Goal: Task Accomplishment & Management: Manage account settings

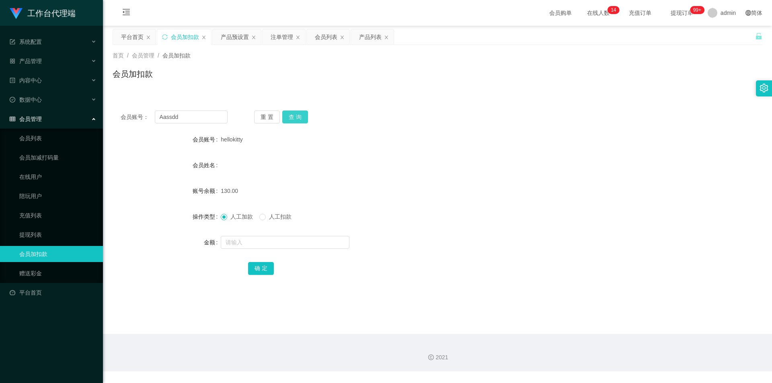
type input "Aassdd"
click at [303, 115] on button "查 询" at bounding box center [295, 117] width 26 height 13
click at [254, 240] on input "text" at bounding box center [285, 242] width 129 height 13
type input "100"
click at [268, 267] on button "确 定" at bounding box center [261, 268] width 26 height 13
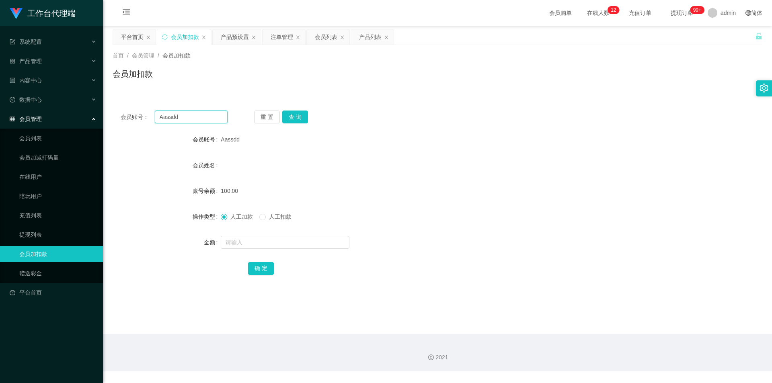
click at [190, 119] on input "Aassdd" at bounding box center [191, 117] width 73 height 13
paste input "yn"
click at [287, 118] on button "查 询" at bounding box center [295, 117] width 26 height 13
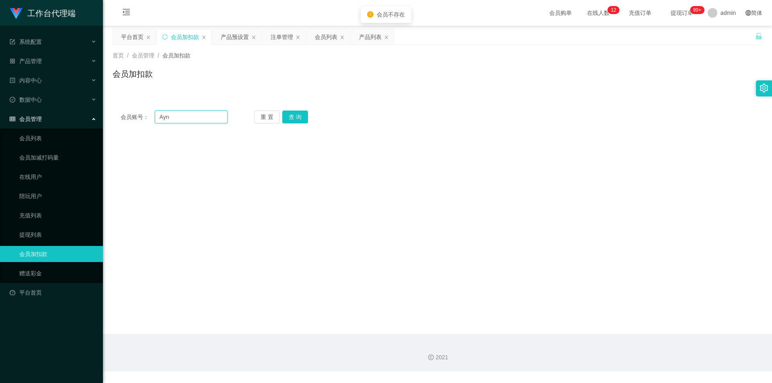
click at [202, 118] on input "Ayn" at bounding box center [191, 117] width 73 height 13
click at [298, 114] on button "查 询" at bounding box center [295, 117] width 26 height 13
click at [298, 114] on div "重 置 查 询" at bounding box center [307, 117] width 107 height 13
click at [298, 114] on button "查 询" at bounding box center [295, 117] width 26 height 13
click at [298, 114] on div "重 置 查 询" at bounding box center [307, 117] width 107 height 13
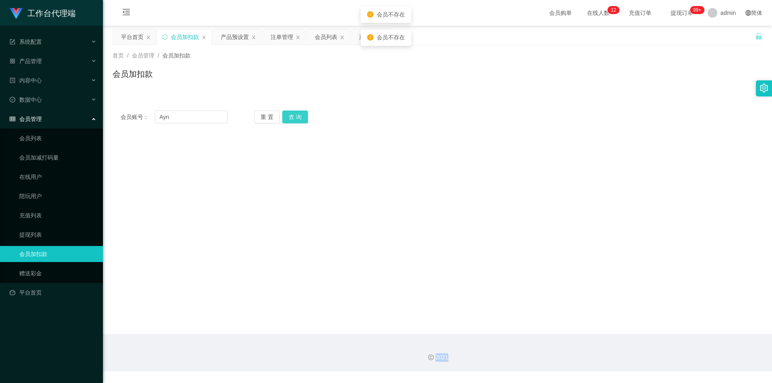
click at [298, 114] on button "查 询" at bounding box center [295, 117] width 26 height 13
click at [297, 114] on div "重 置 查 询" at bounding box center [307, 117] width 107 height 13
click at [297, 115] on button "查 询" at bounding box center [295, 117] width 26 height 13
click at [182, 116] on input "Ayn" at bounding box center [191, 117] width 73 height 13
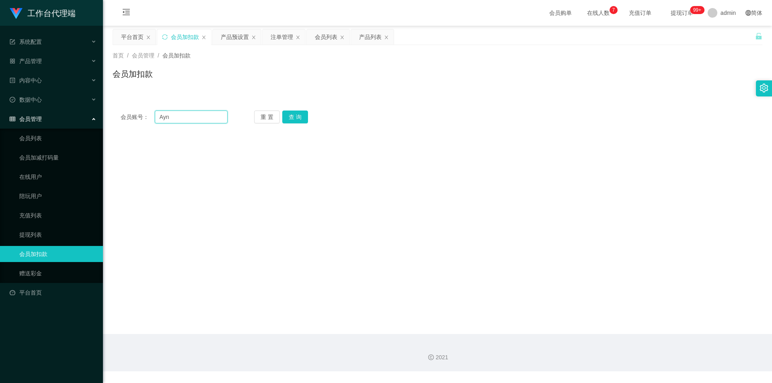
click at [182, 116] on input "Ayn" at bounding box center [191, 117] width 73 height 13
paste input "L"
type input "Lyn"
click at [299, 117] on button "查 询" at bounding box center [295, 117] width 26 height 13
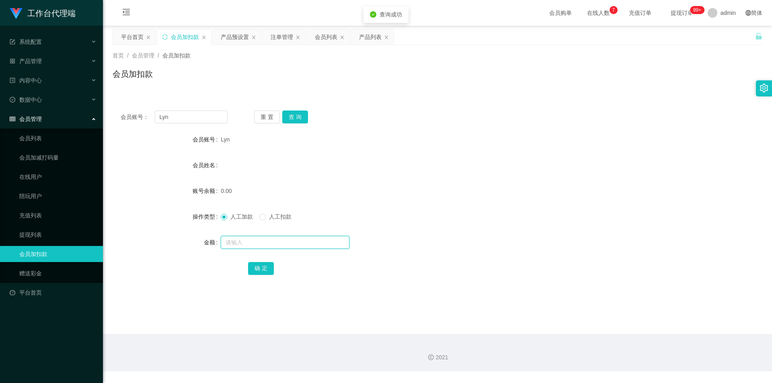
click at [256, 241] on input "text" at bounding box center [285, 242] width 129 height 13
type input "100"
click at [255, 273] on button "确 定" at bounding box center [261, 268] width 26 height 13
click at [179, 114] on input "Lyn" at bounding box center [191, 117] width 73 height 13
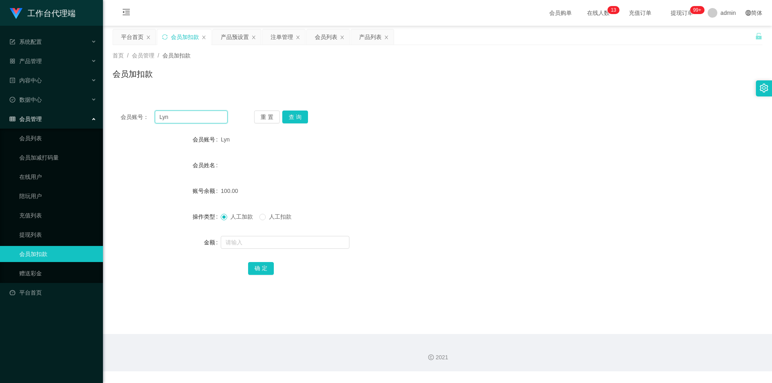
click at [179, 114] on input "Lyn" at bounding box center [191, 117] width 73 height 13
type input "8801"
click at [288, 121] on button "查 询" at bounding box center [295, 117] width 26 height 13
click at [290, 110] on div "会员账号： 8801 重 置 查 询 会员账号 8801 会员姓名 账号余额 100.00 操作类型 人工加款 人工扣款 金额 确 定" at bounding box center [438, 198] width 650 height 191
click at [298, 123] on button "查 询" at bounding box center [295, 117] width 26 height 13
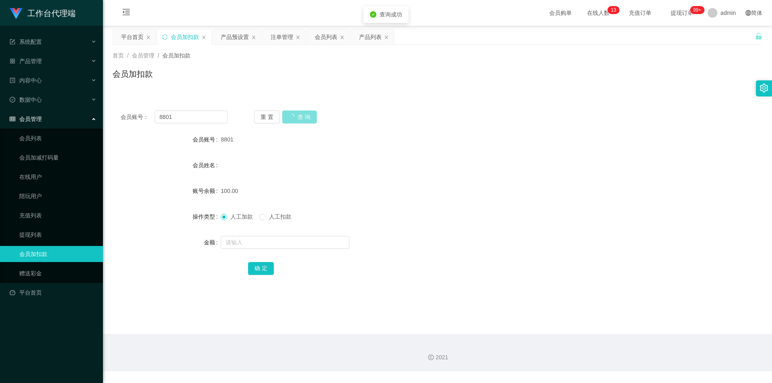
click at [298, 123] on button "查 询" at bounding box center [299, 117] width 35 height 13
click at [299, 123] on button "查 询" at bounding box center [295, 117] width 26 height 13
click at [299, 123] on button "查 询" at bounding box center [299, 117] width 35 height 13
click at [299, 123] on div "重 置 查 询" at bounding box center [307, 117] width 107 height 13
click at [299, 123] on button "查 询" at bounding box center [295, 117] width 26 height 13
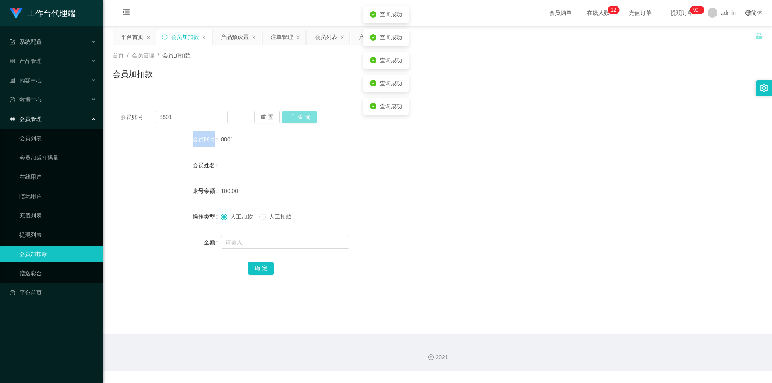
click at [299, 123] on button "查 询" at bounding box center [299, 117] width 35 height 13
click at [299, 123] on button "查 询" at bounding box center [295, 117] width 26 height 13
click at [299, 122] on button "查 询" at bounding box center [295, 117] width 26 height 13
click at [299, 122] on button "查 询" at bounding box center [299, 117] width 35 height 13
click at [299, 122] on button "查 询" at bounding box center [295, 117] width 26 height 13
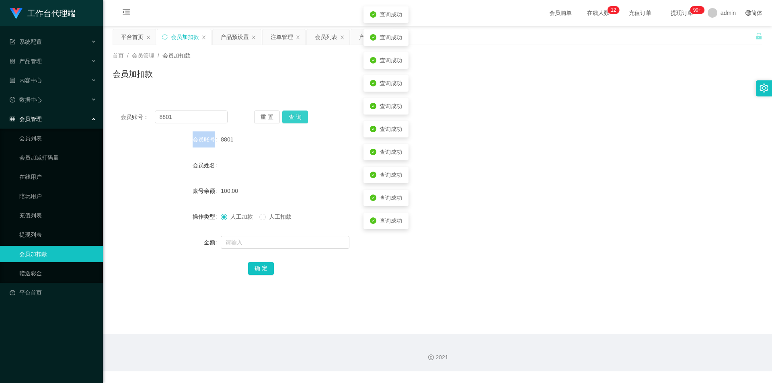
click at [299, 122] on button "查 询" at bounding box center [295, 117] width 26 height 13
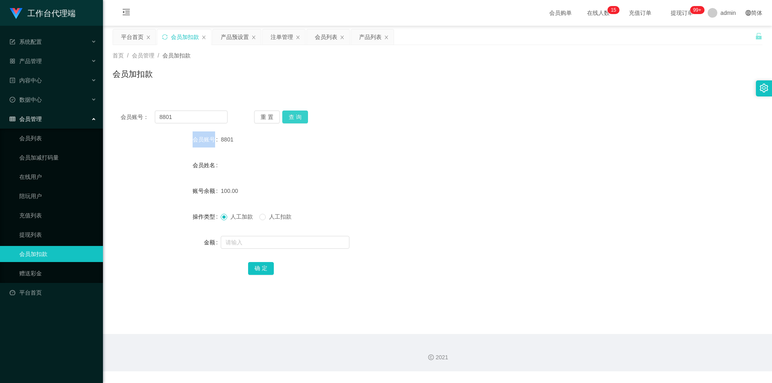
click at [295, 121] on button "查 询" at bounding box center [295, 117] width 26 height 13
click at [295, 121] on button "查 询" at bounding box center [299, 117] width 35 height 13
click at [295, 121] on button "查 询" at bounding box center [295, 117] width 26 height 13
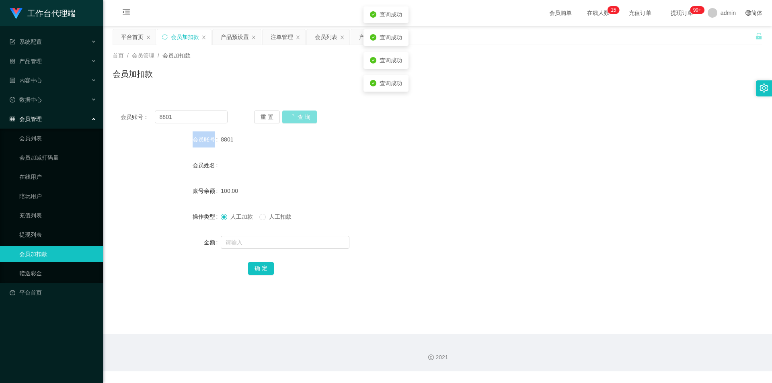
click at [295, 121] on div "重 置 查 询" at bounding box center [307, 117] width 107 height 13
click at [295, 121] on button "查 询" at bounding box center [299, 117] width 35 height 13
click at [295, 121] on div "重 置 查 询" at bounding box center [307, 117] width 107 height 13
click at [295, 121] on button "查 询" at bounding box center [295, 117] width 26 height 13
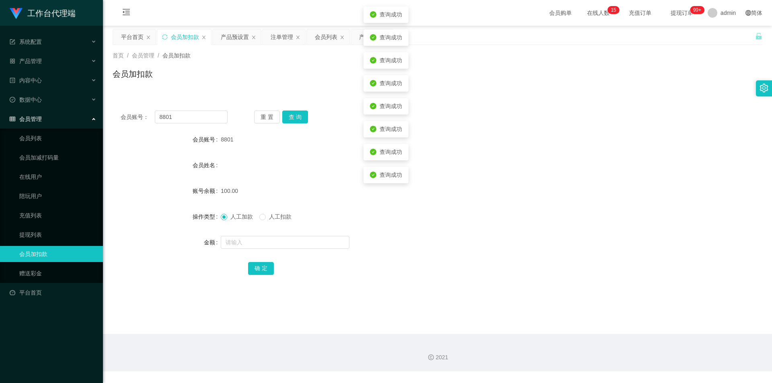
click at [631, 165] on div "会员姓名" at bounding box center [438, 165] width 650 height 16
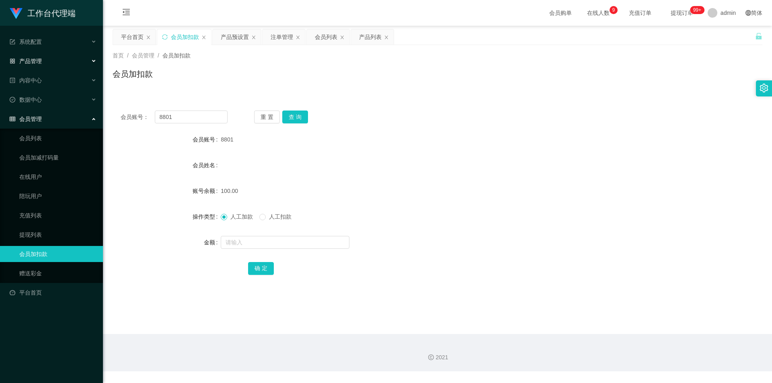
click at [45, 62] on div "产品管理" at bounding box center [51, 61] width 103 height 16
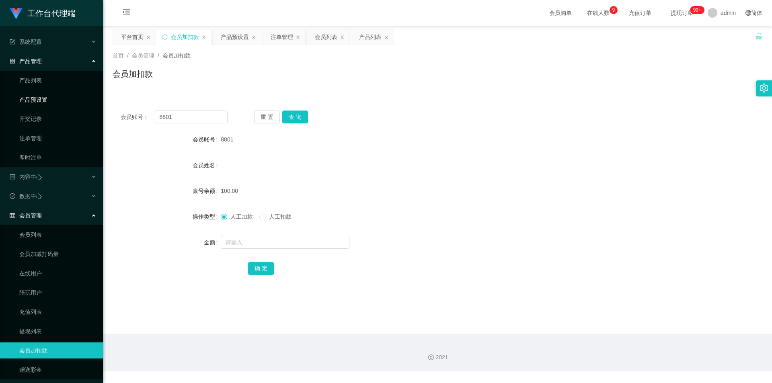
click at [69, 97] on link "产品预设置" at bounding box center [57, 100] width 77 height 16
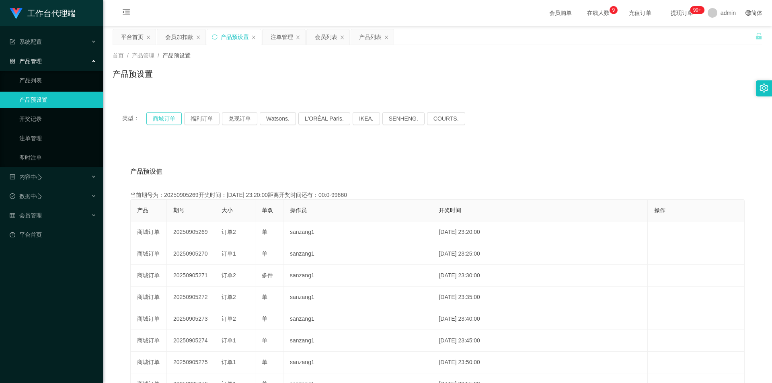
click at [174, 119] on button "商城订单" at bounding box center [163, 118] width 35 height 13
click at [47, 215] on div "会员管理" at bounding box center [51, 216] width 103 height 16
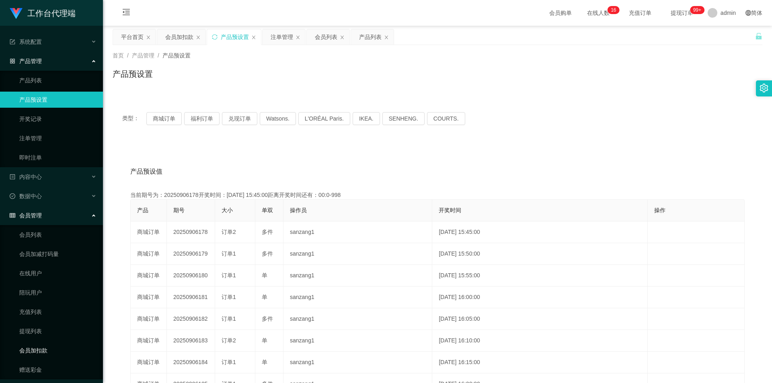
click at [39, 351] on link "会员加扣款" at bounding box center [57, 351] width 77 height 16
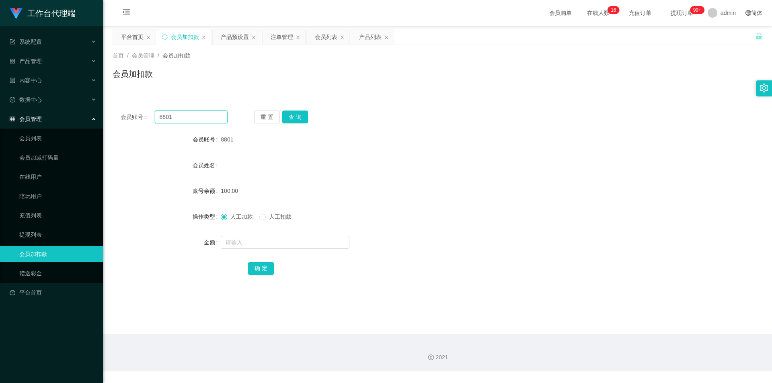
click at [186, 114] on input "8801" at bounding box center [191, 117] width 73 height 13
type input "Lyn"
click at [304, 115] on button "查 询" at bounding box center [295, 117] width 26 height 13
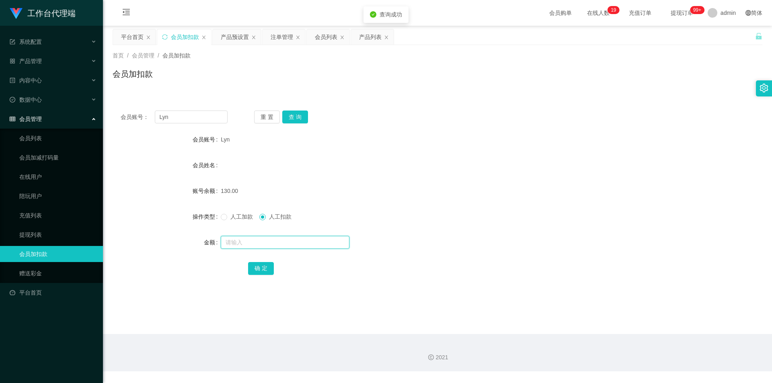
click at [256, 241] on input "text" at bounding box center [285, 242] width 129 height 13
type input "130"
drag, startPoint x: 257, startPoint y: 268, endPoint x: 251, endPoint y: 273, distance: 7.2
click at [257, 268] on button "确 定" at bounding box center [261, 268] width 26 height 13
click at [169, 117] on input "Lyn" at bounding box center [191, 117] width 73 height 13
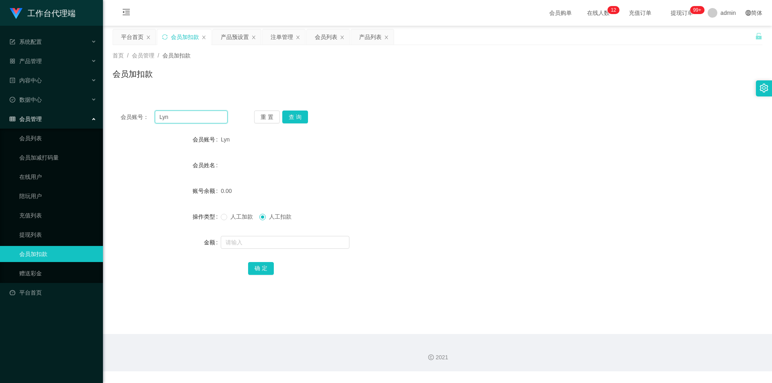
click at [169, 117] on input "Lyn" at bounding box center [191, 117] width 73 height 13
paste input "Aassdd"
type input "Aassdd"
click at [293, 117] on button "查 询" at bounding box center [295, 117] width 26 height 13
drag, startPoint x: 268, startPoint y: 245, endPoint x: 268, endPoint y: 239, distance: 6.0
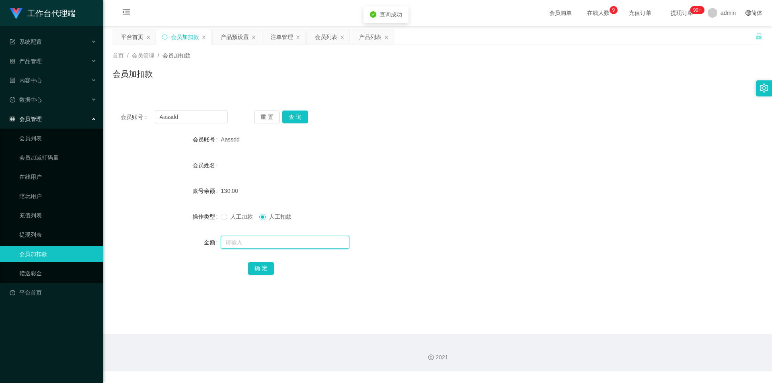
click at [268, 245] on input "text" at bounding box center [285, 242] width 129 height 13
type input "130"
click at [259, 268] on button "确 定" at bounding box center [261, 268] width 26 height 13
click at [47, 59] on div "产品管理" at bounding box center [51, 61] width 103 height 16
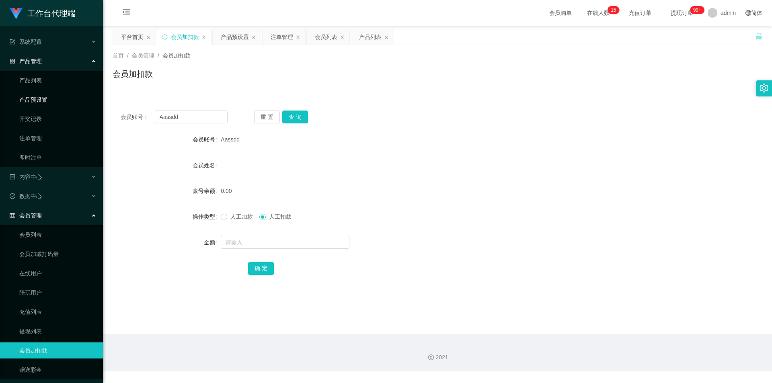
click at [47, 101] on link "产品预设置" at bounding box center [57, 100] width 77 height 16
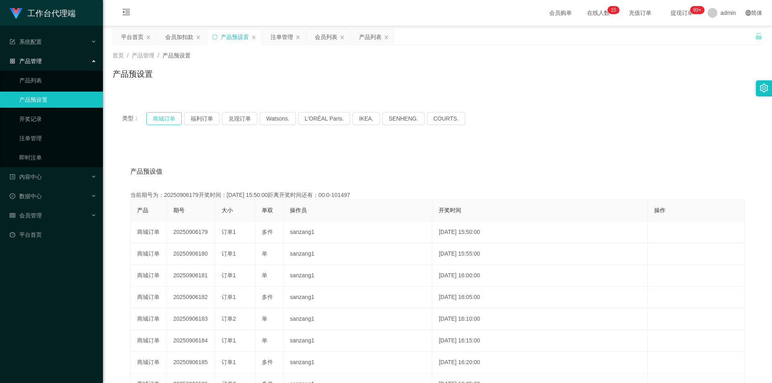
click at [156, 116] on button "商城订单" at bounding box center [163, 118] width 35 height 13
click at [69, 142] on link "注单管理" at bounding box center [57, 138] width 77 height 16
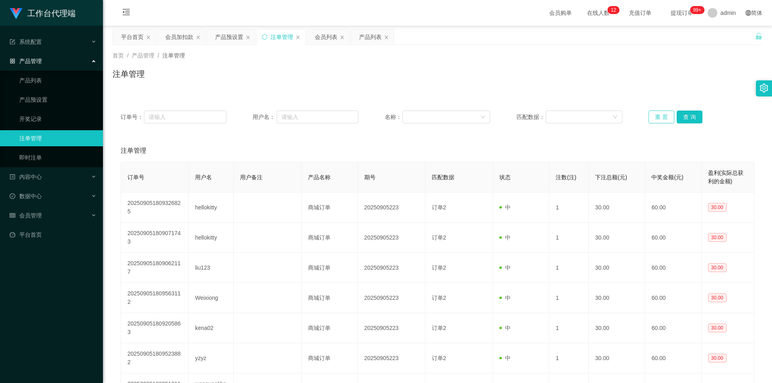
click at [656, 118] on button "重 置" at bounding box center [662, 117] width 26 height 13
click at [44, 219] on div "会员管理" at bounding box center [51, 216] width 103 height 16
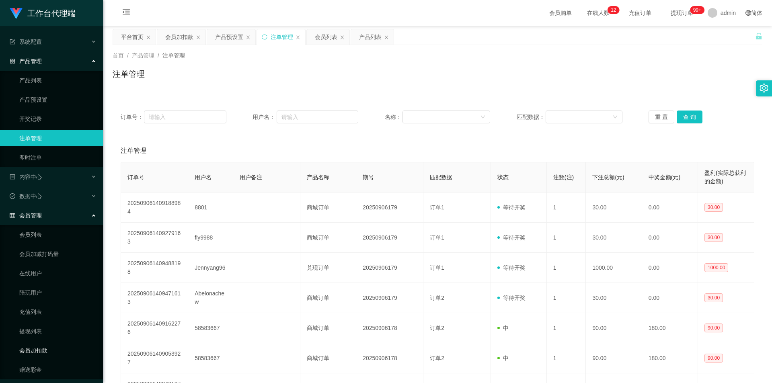
click at [37, 348] on link "会员加扣款" at bounding box center [57, 351] width 77 height 16
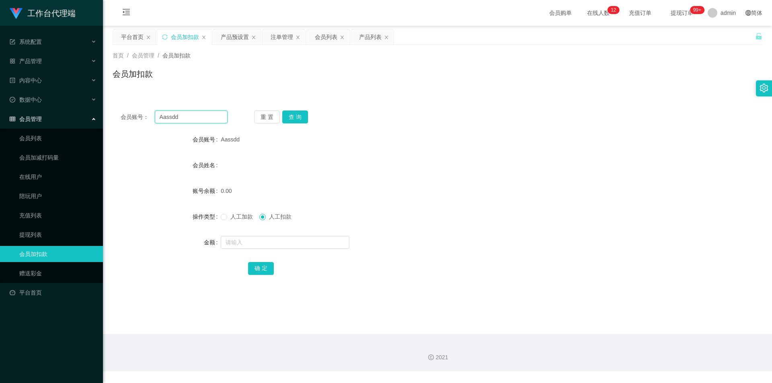
click at [174, 117] on input "Aassdd" at bounding box center [191, 117] width 73 height 13
type input "8801"
click at [295, 110] on div "会员账号： 8801 重 置 查 询 会员账号 Aassdd 会员姓名 账号余额 0.00 操作类型 人工加款 人工扣款 金额 确 定" at bounding box center [438, 198] width 650 height 191
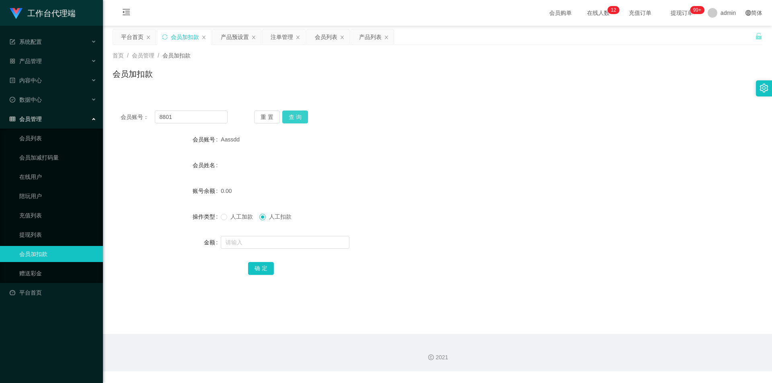
click at [293, 116] on button "查 询" at bounding box center [295, 117] width 26 height 13
click at [280, 245] on input "text" at bounding box center [285, 242] width 129 height 13
type input "130"
click at [260, 264] on button "确 定" at bounding box center [261, 268] width 26 height 13
